Goal: Information Seeking & Learning: Learn about a topic

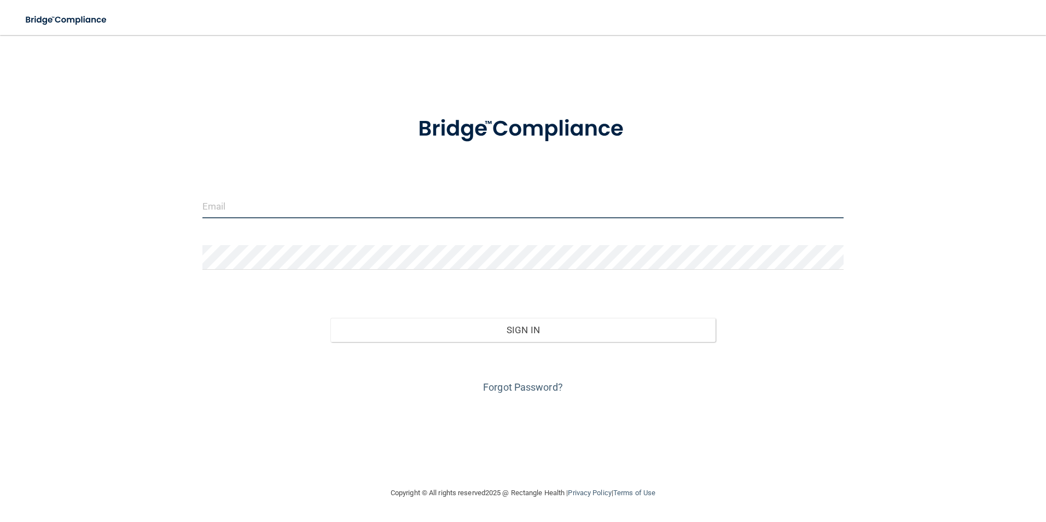
click at [264, 200] on input "email" at bounding box center [523, 206] width 642 height 25
type input "R"
type input "[EMAIL_ADDRESS][DOMAIN_NAME]"
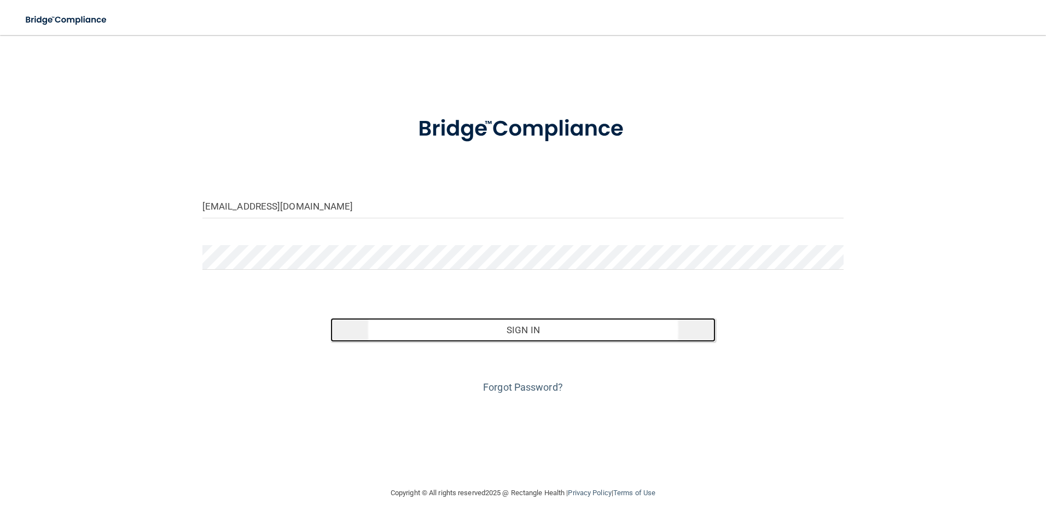
click at [519, 330] on button "Sign In" at bounding box center [522, 330] width 385 height 24
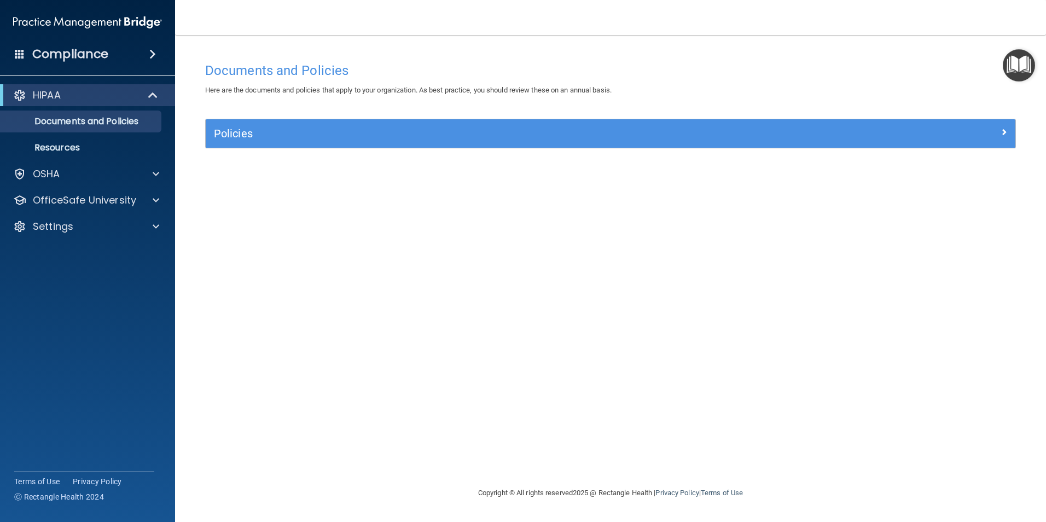
click at [63, 55] on h4 "Compliance" at bounding box center [70, 53] width 76 height 15
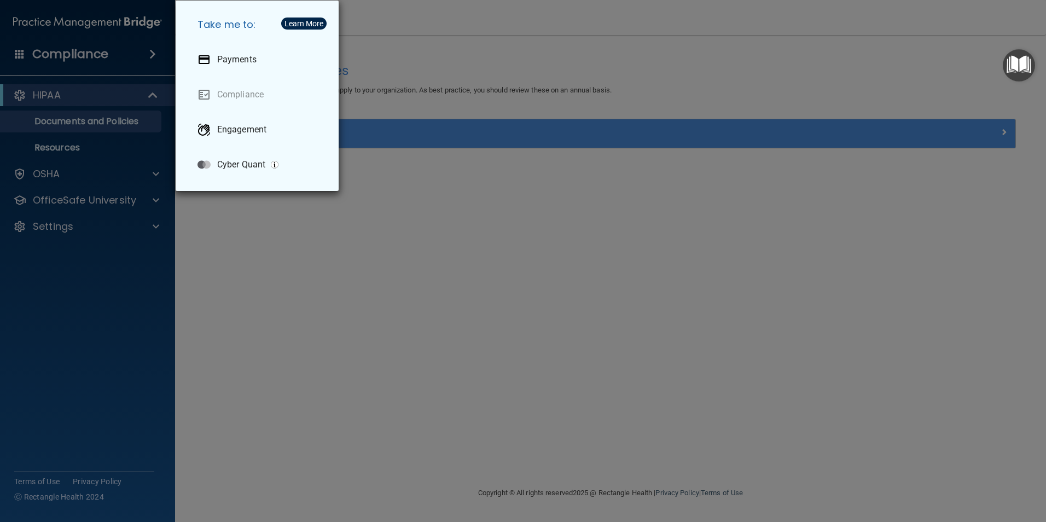
click at [67, 120] on div "Take me to: Payments Compliance Engagement Cyber Quant" at bounding box center [523, 261] width 1046 height 522
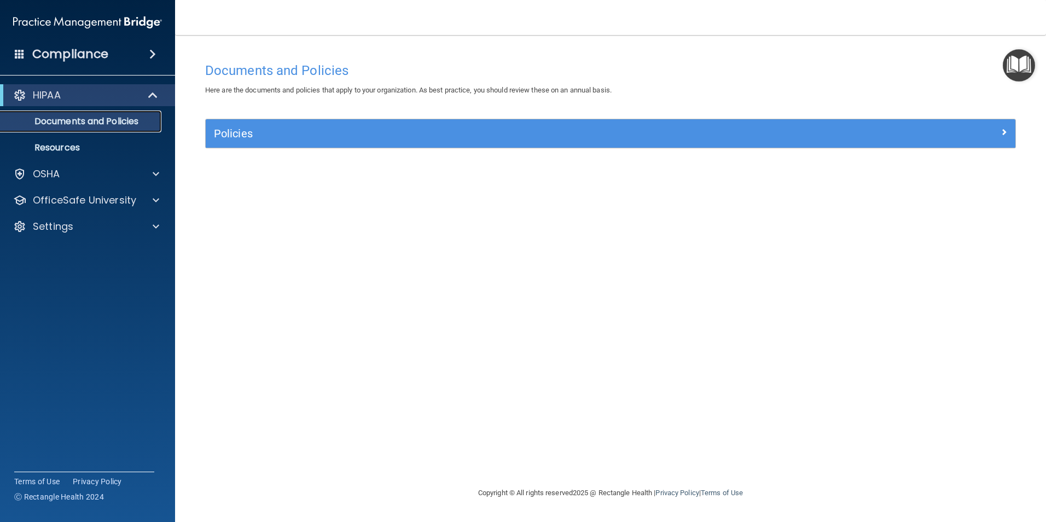
click at [67, 120] on p "Documents and Policies" at bounding box center [81, 121] width 149 height 11
click at [49, 170] on p "OSHA" at bounding box center [46, 173] width 27 height 13
click at [44, 50] on h4 "Compliance" at bounding box center [70, 53] width 76 height 15
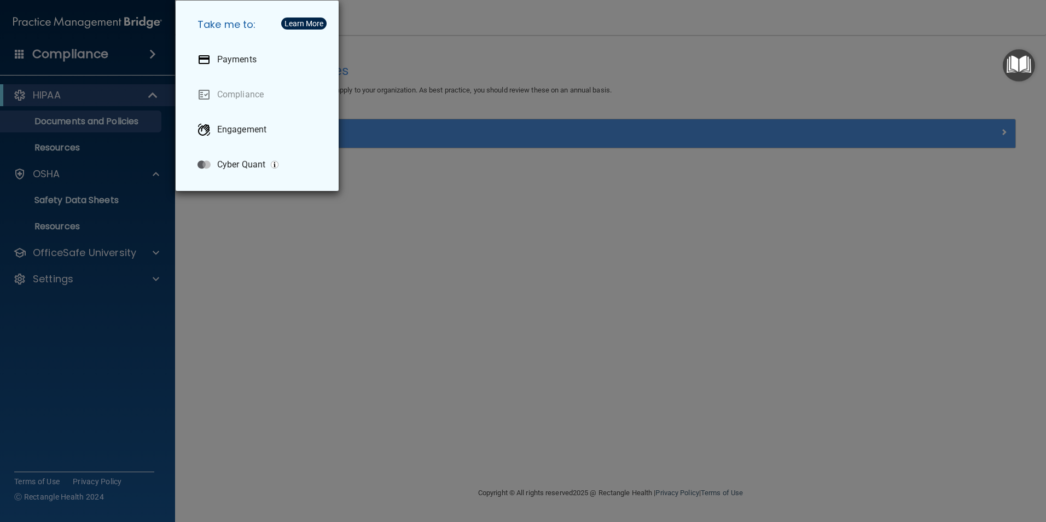
click at [38, 54] on div "Take me to: Payments Compliance Engagement Cyber Quant" at bounding box center [523, 261] width 1046 height 522
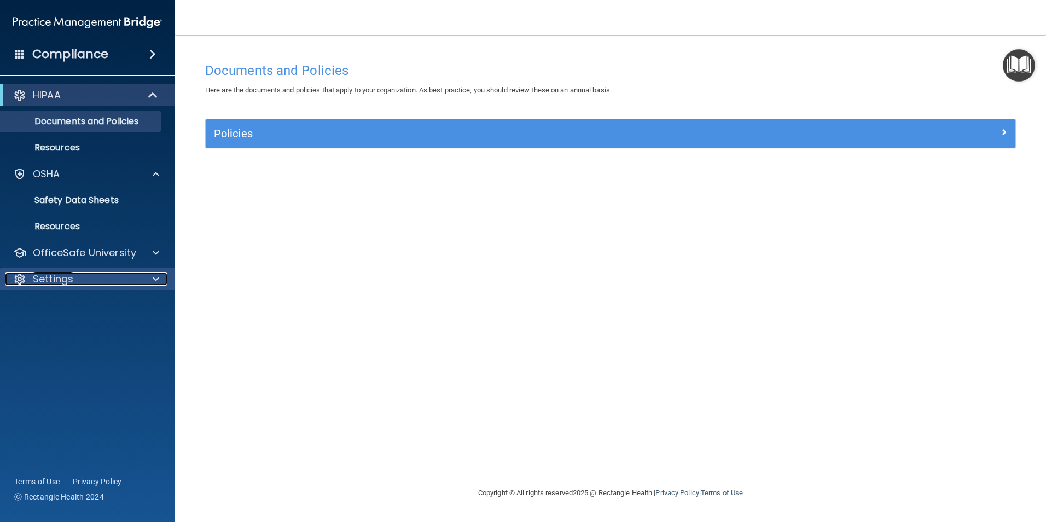
click at [56, 276] on p "Settings" at bounding box center [53, 278] width 40 height 13
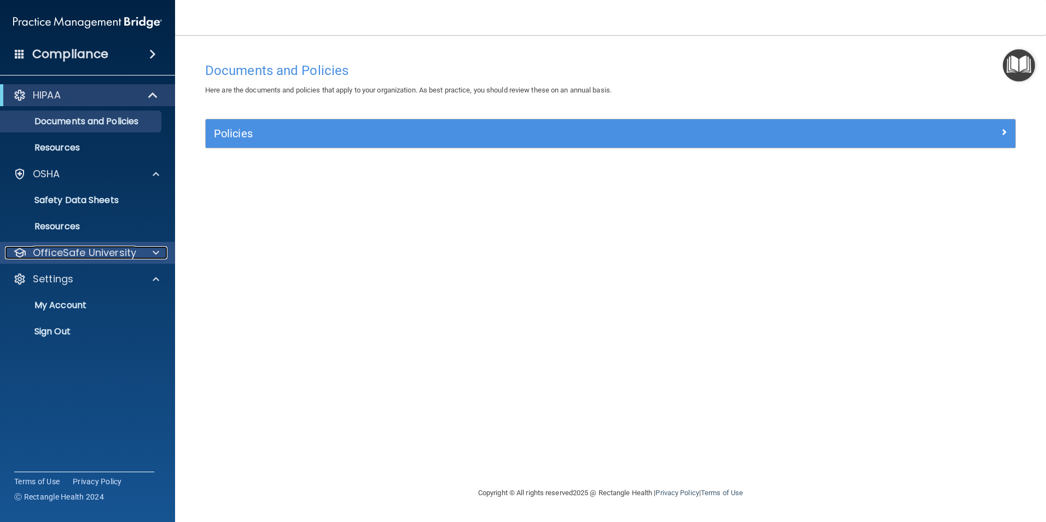
click at [54, 258] on p "OfficeSafe University" at bounding box center [84, 252] width 103 height 13
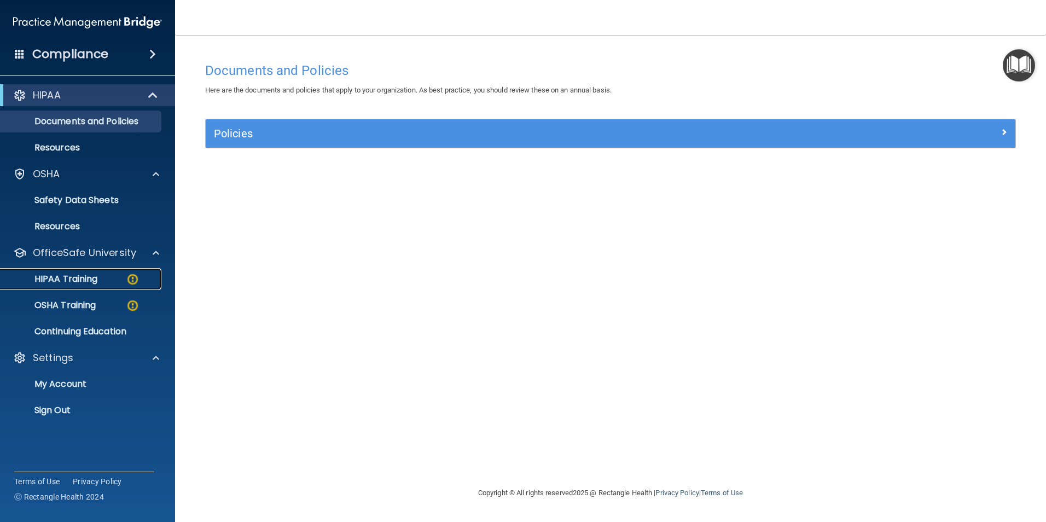
click at [54, 278] on p "HIPAA Training" at bounding box center [52, 278] width 90 height 11
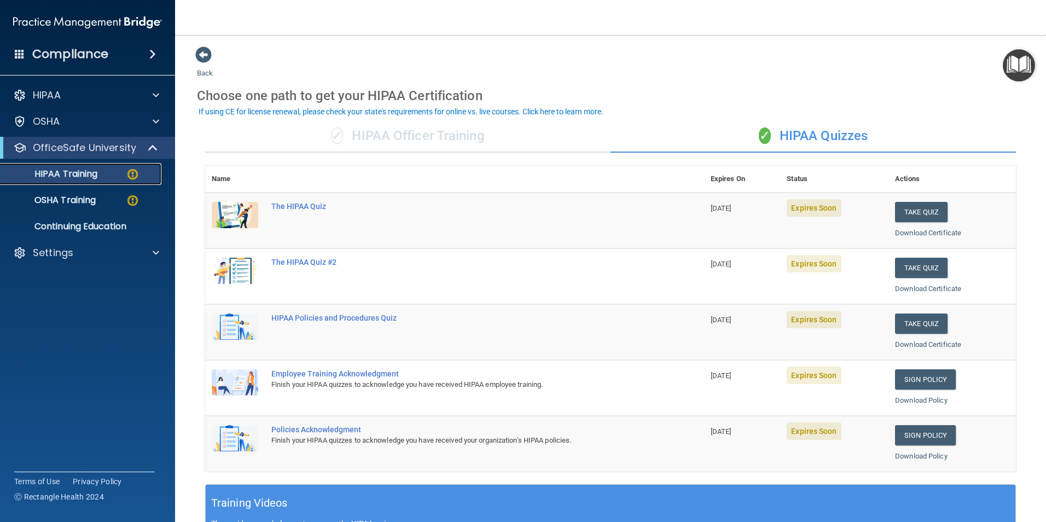
scroll to position [109, 0]
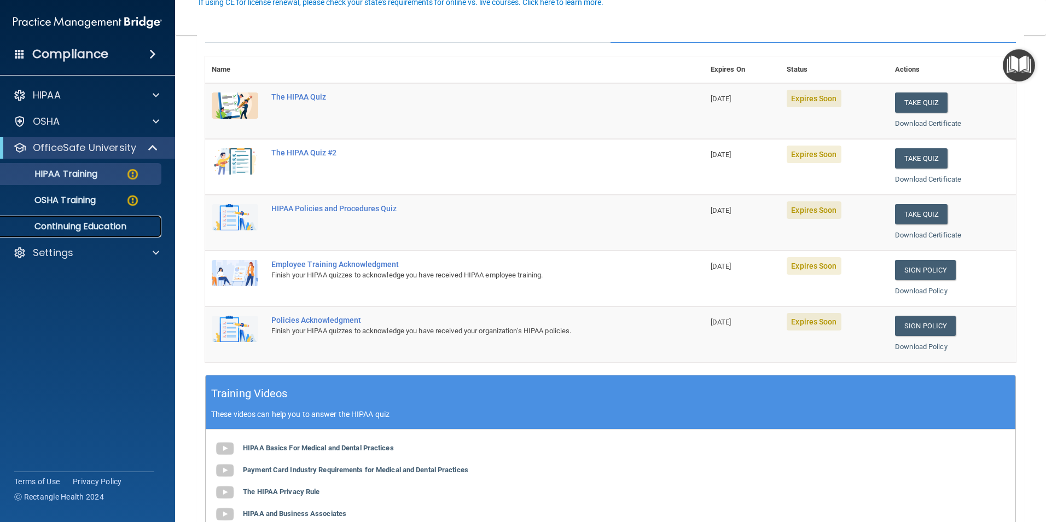
click at [53, 222] on p "Continuing Education" at bounding box center [81, 226] width 149 height 11
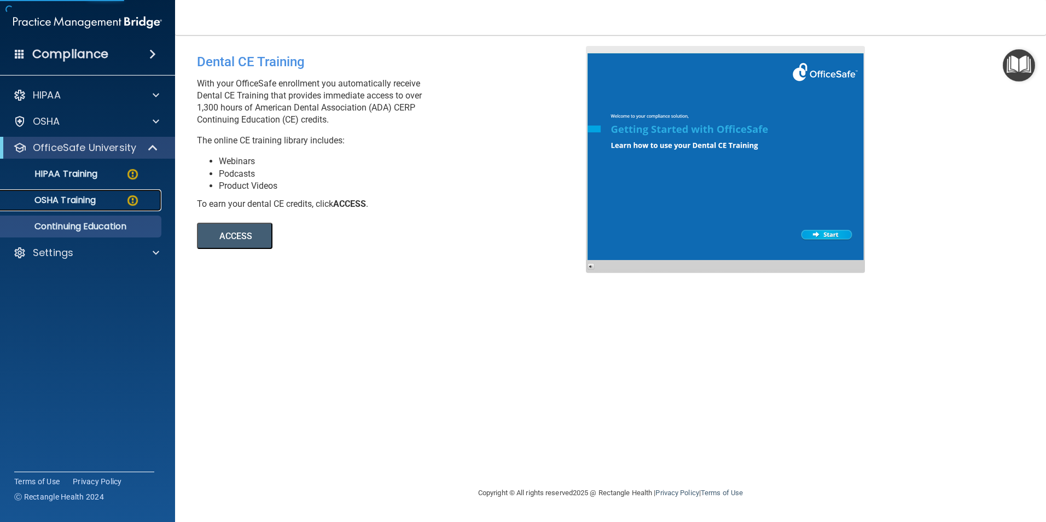
click at [56, 195] on p "OSHA Training" at bounding box center [51, 200] width 89 height 11
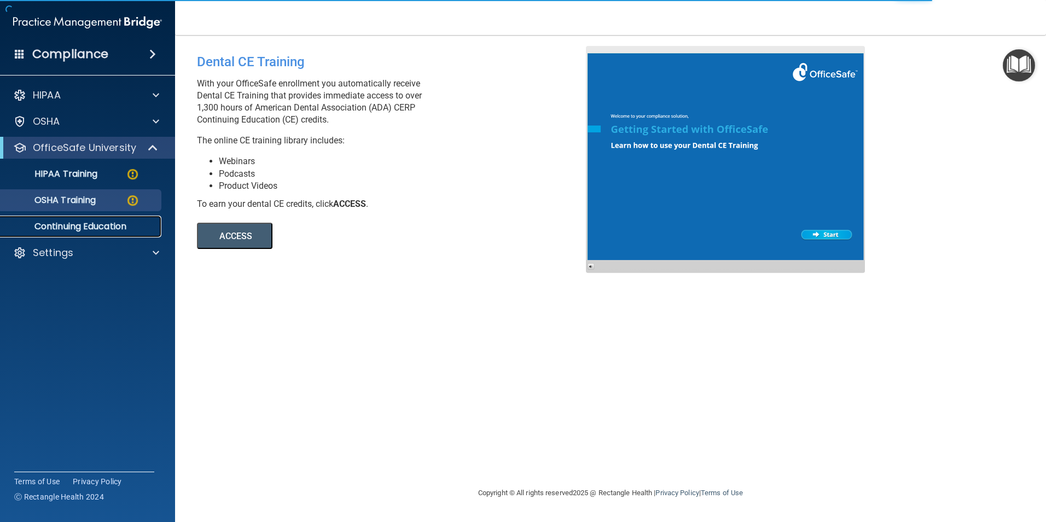
click at [59, 219] on link "Continuing Education" at bounding box center [75, 227] width 172 height 22
click at [57, 198] on p "OSHA Training" at bounding box center [51, 200] width 89 height 11
